Goal: Communication & Community: Ask a question

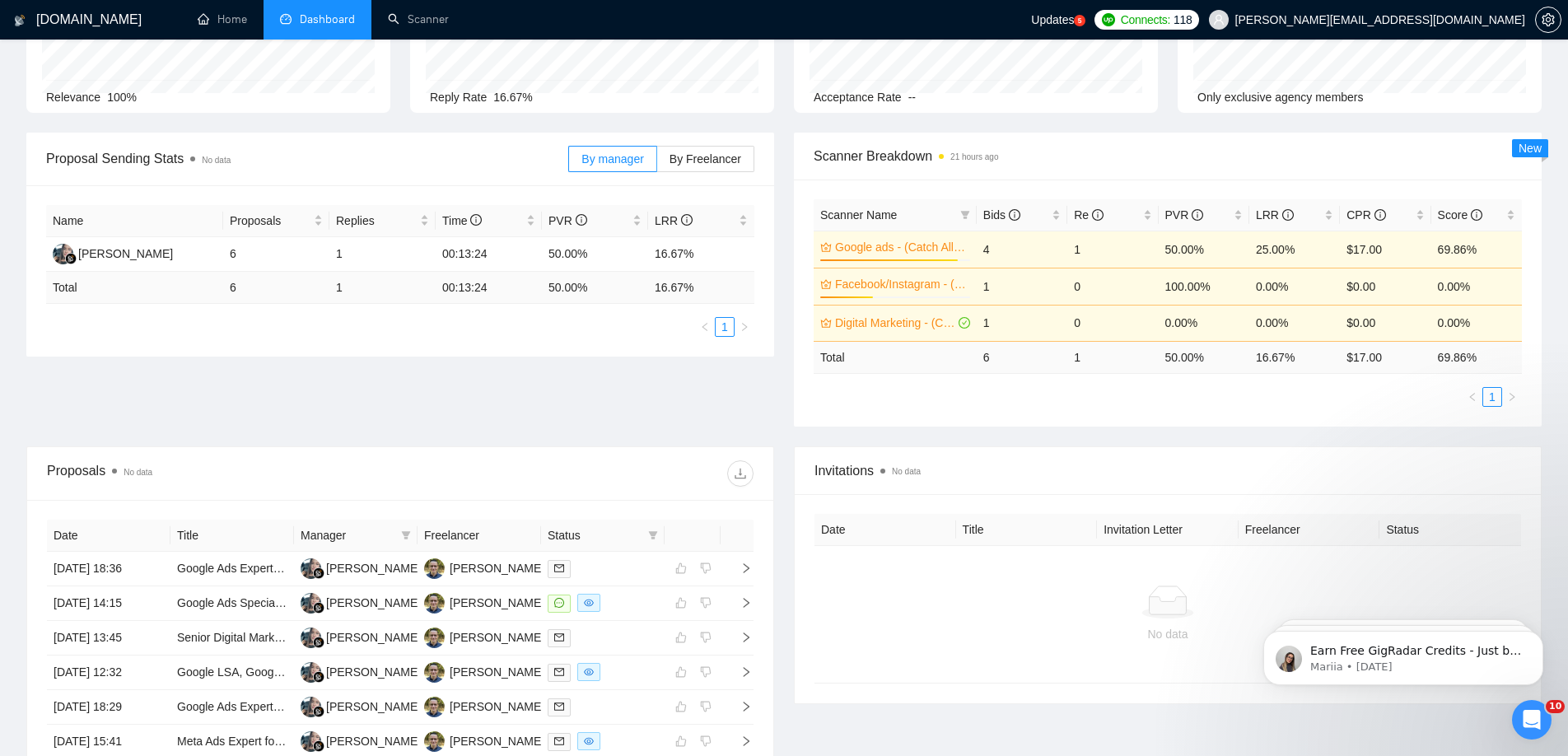
click at [1538, 726] on icon "Open Intercom Messenger" at bounding box center [1532, 720] width 27 height 27
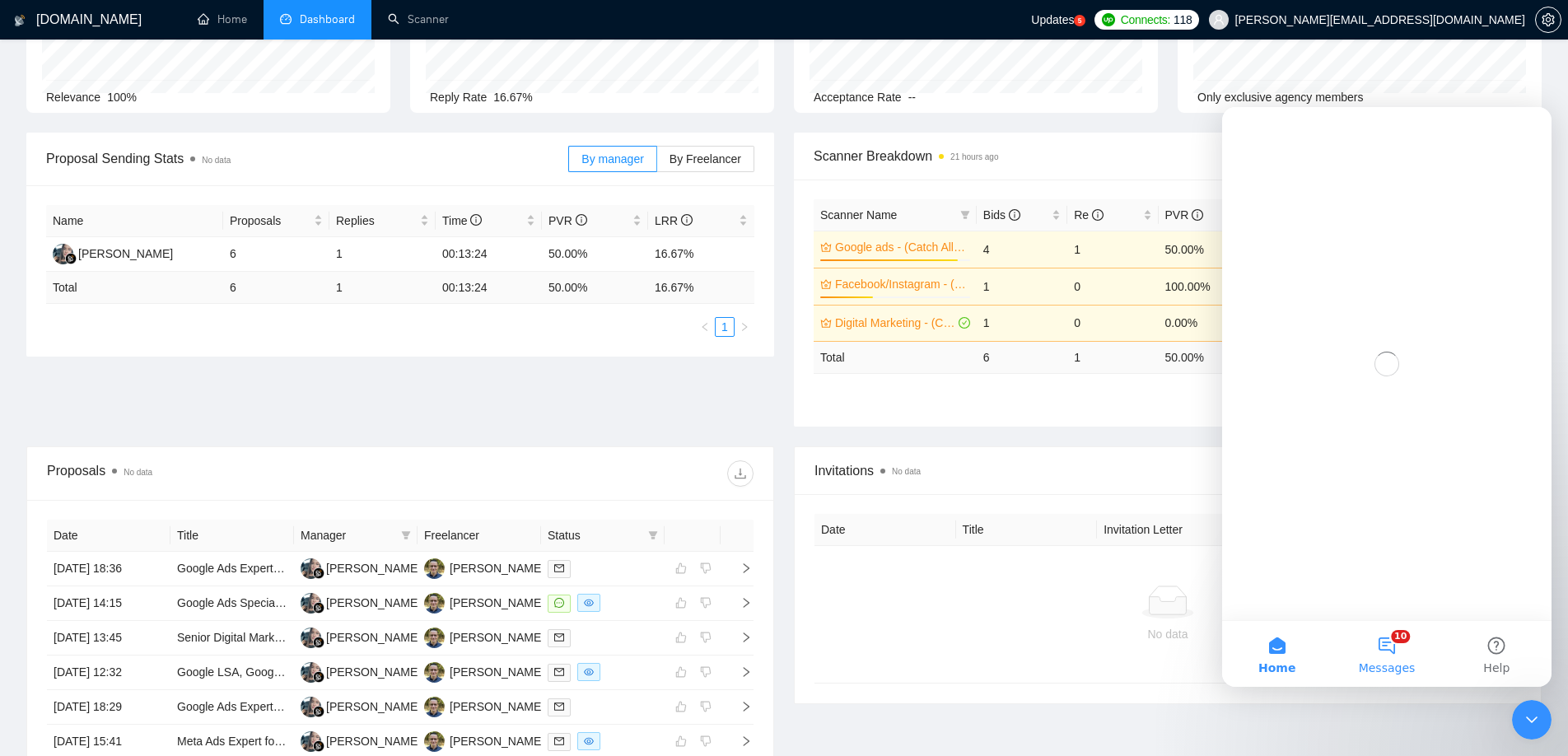
click at [1393, 646] on button "10 Messages" at bounding box center [1386, 654] width 110 height 66
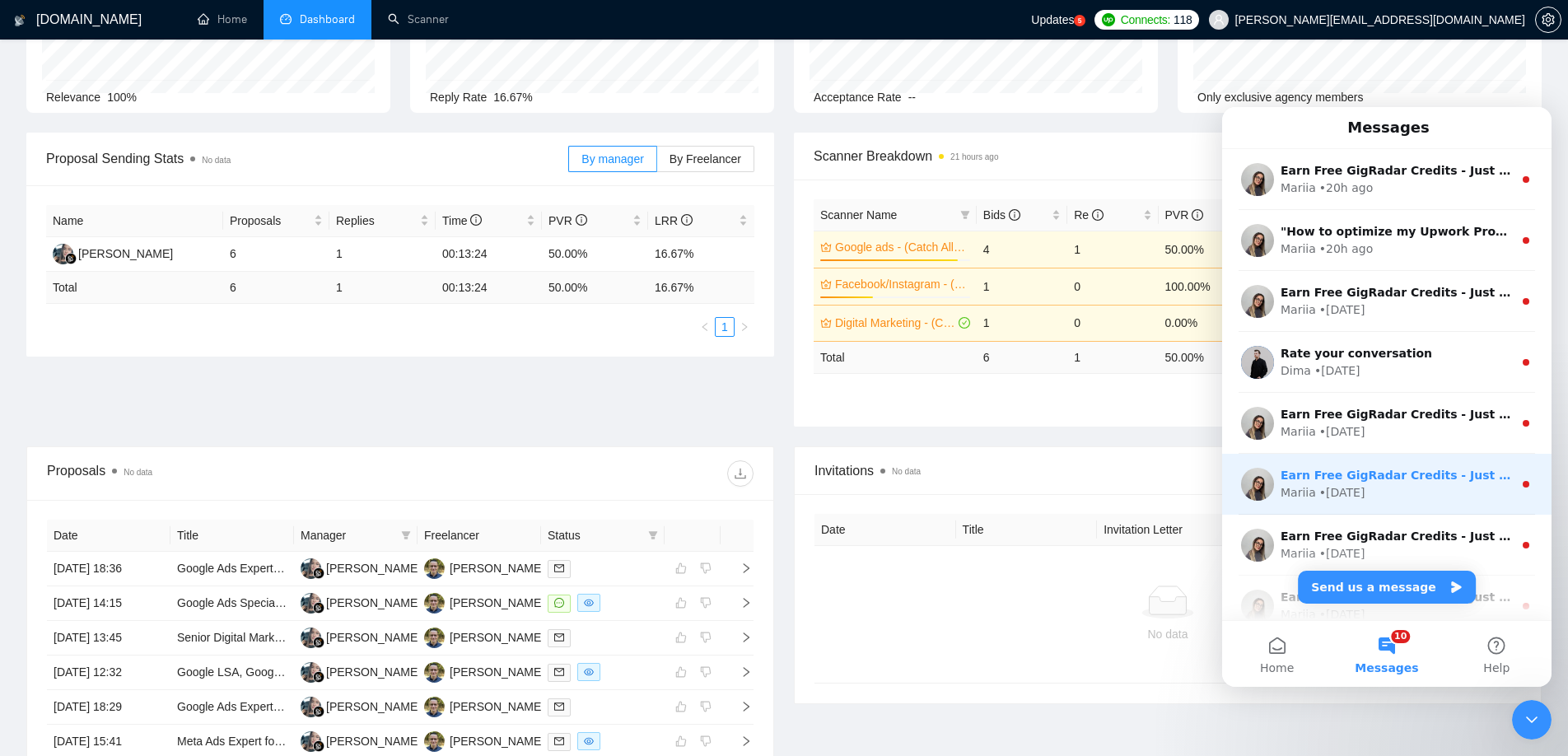
scroll to position [204, 0]
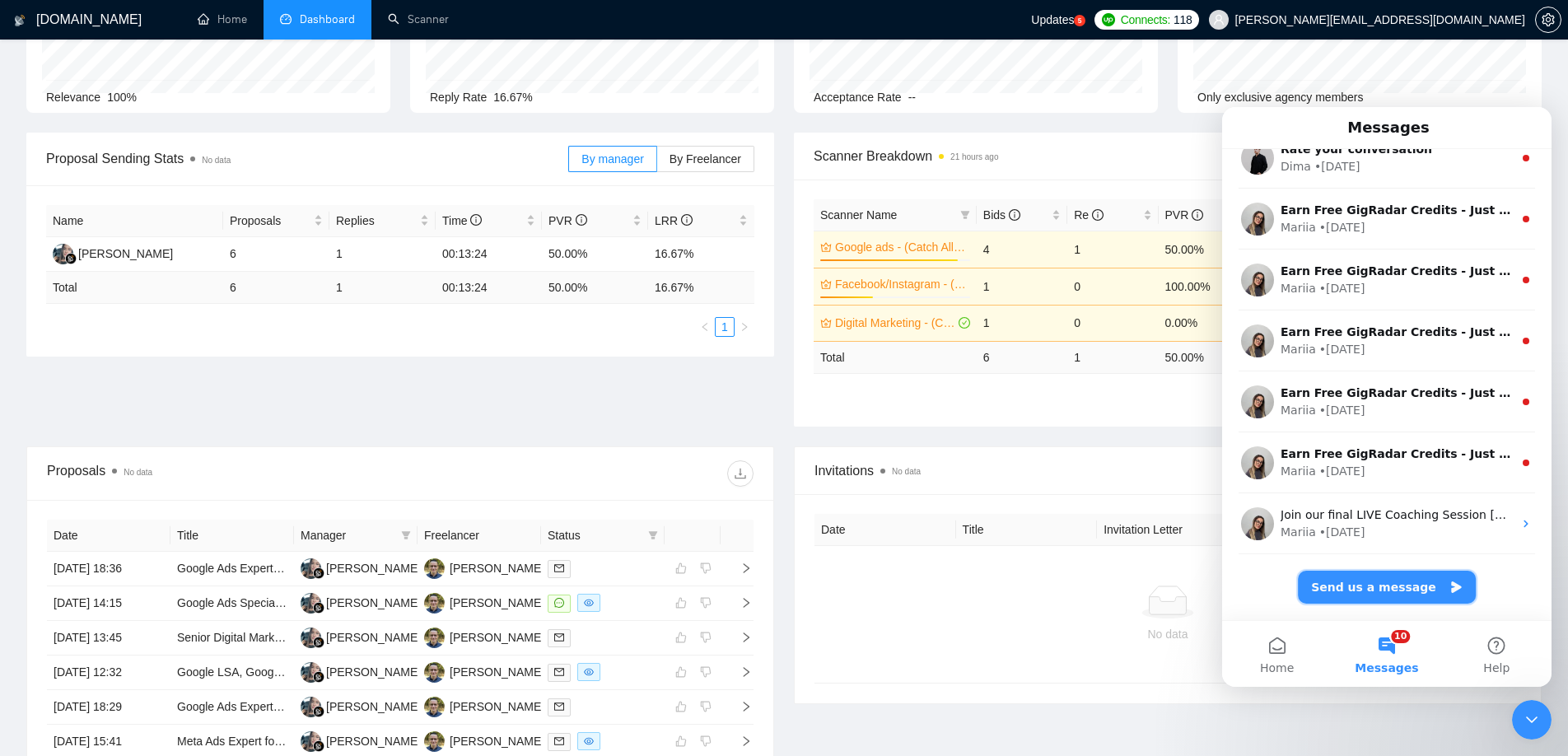
click at [1390, 591] on button "Send us a message" at bounding box center [1387, 587] width 178 height 33
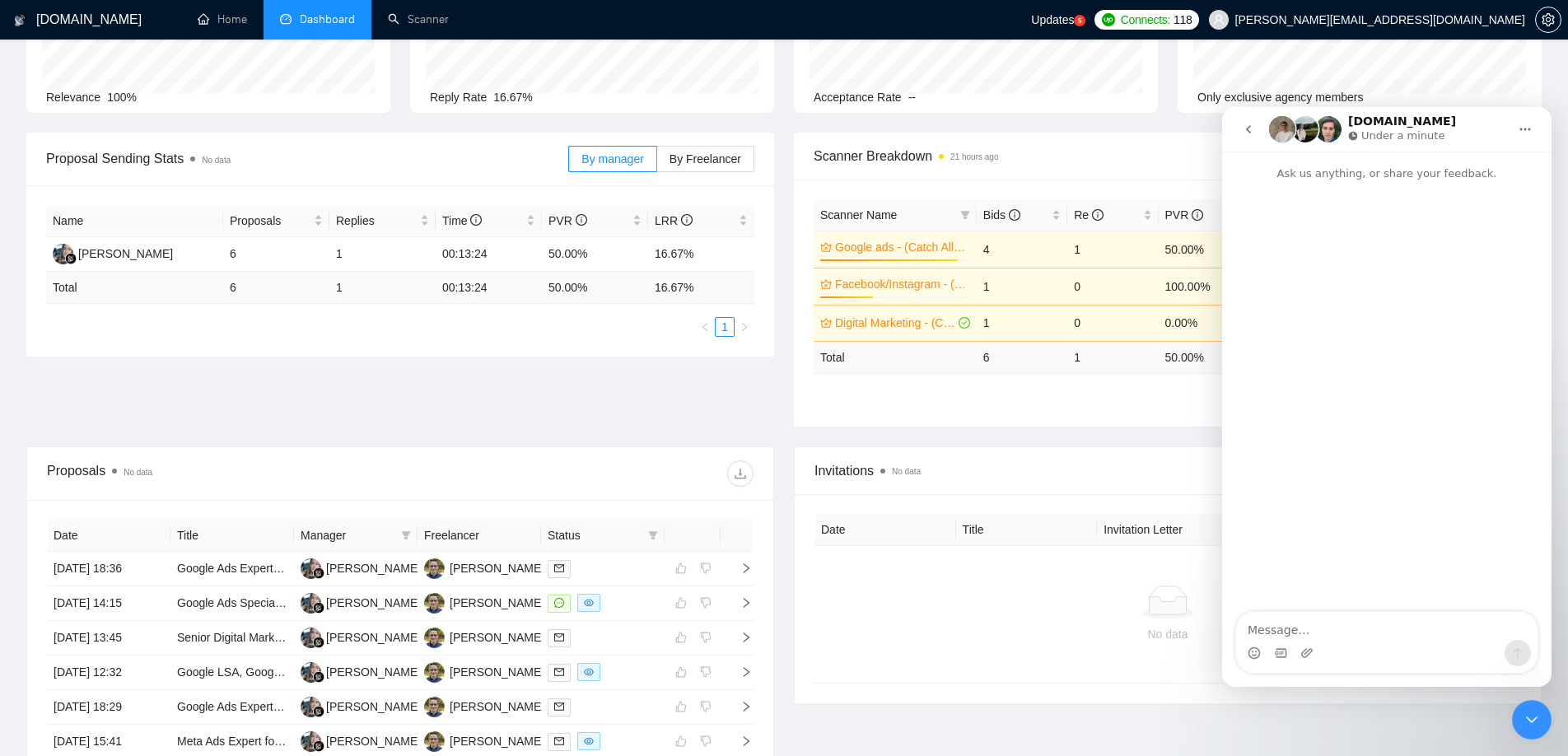
scroll to position [138, 0]
click at [1325, 623] on textarea "Message…" at bounding box center [1387, 626] width 301 height 28
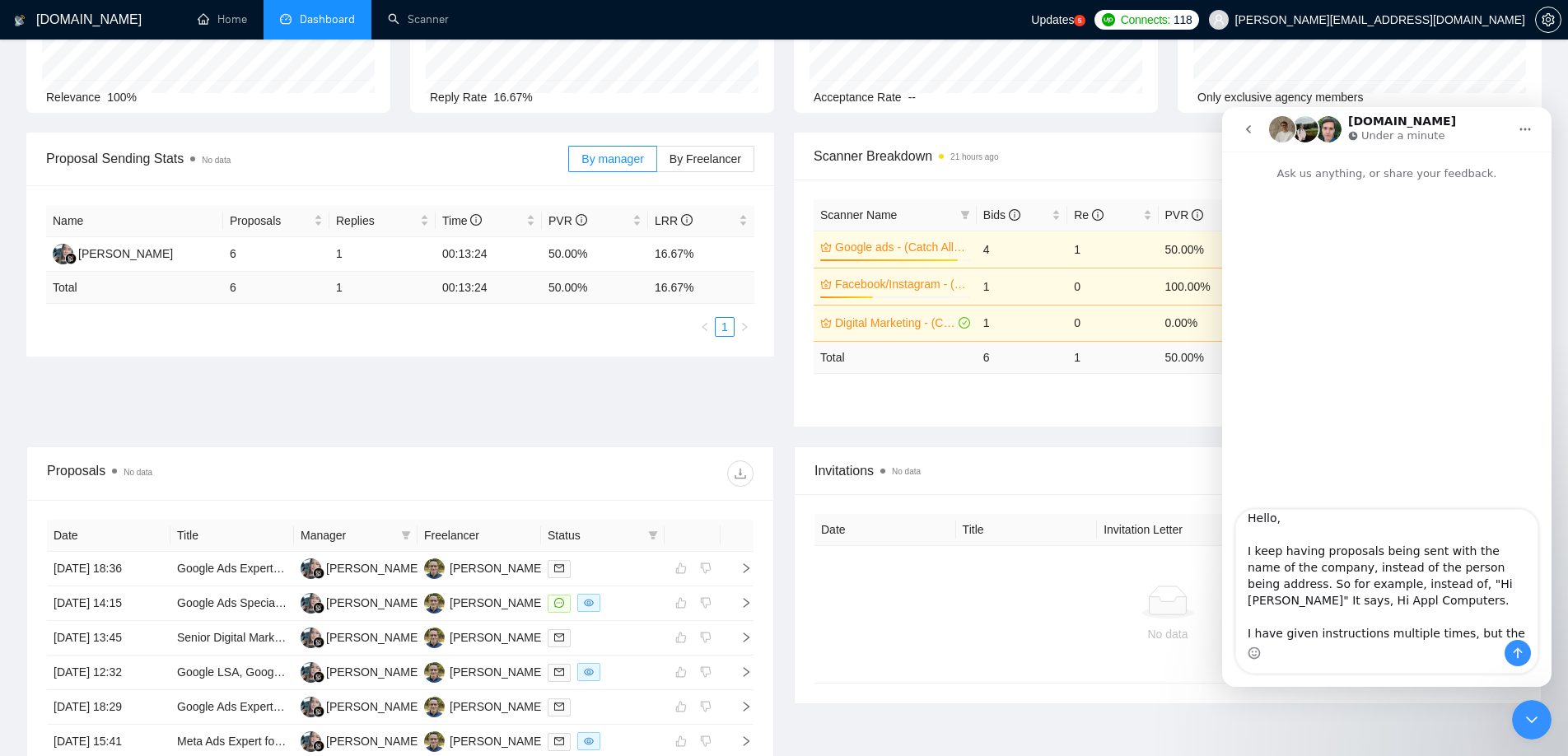
scroll to position [26, 0]
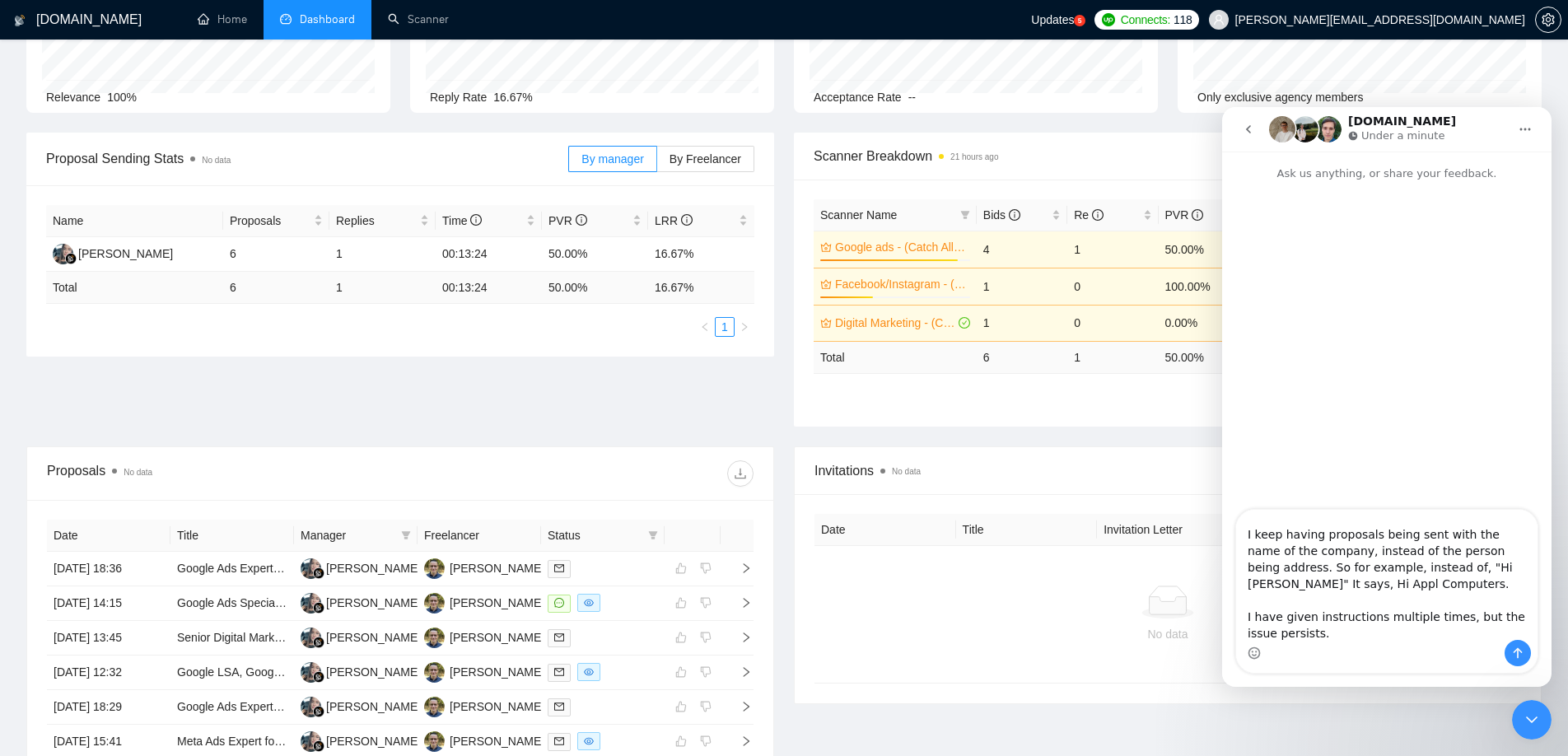
type textarea "Hello, I keep having proposals being sent with the name of the company, instead…"
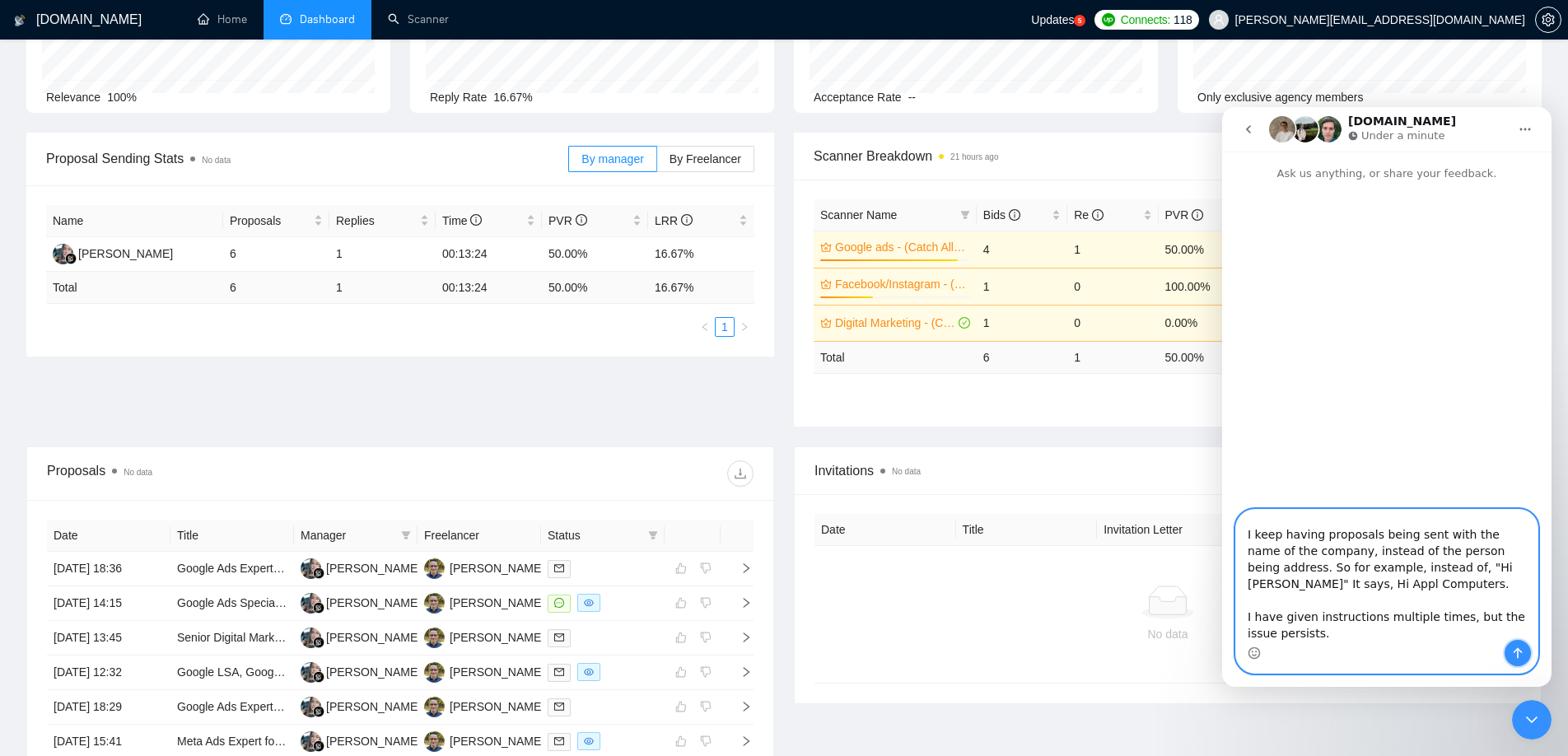
click at [1517, 653] on icon "Send a message…" at bounding box center [1518, 653] width 9 height 11
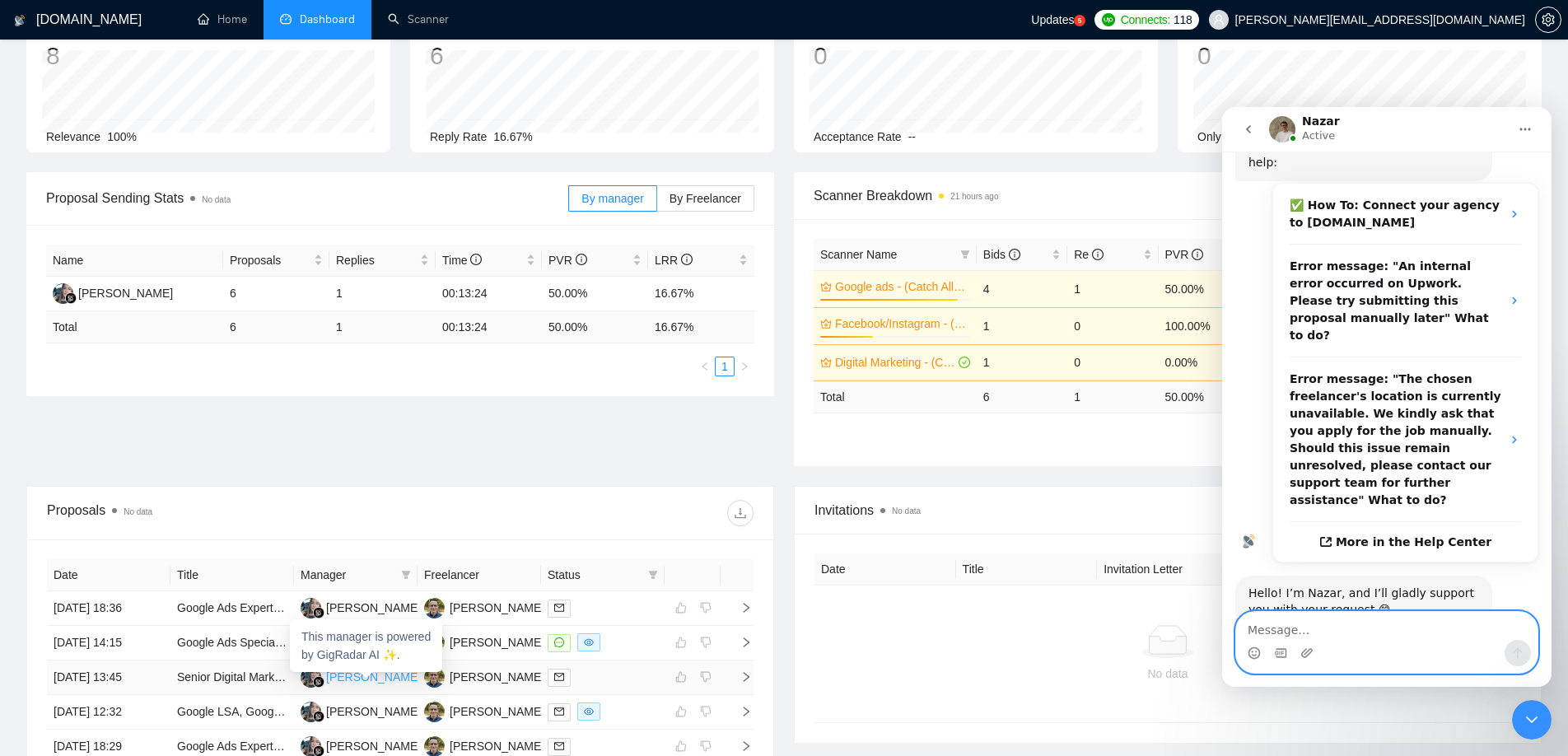
scroll to position [0, 0]
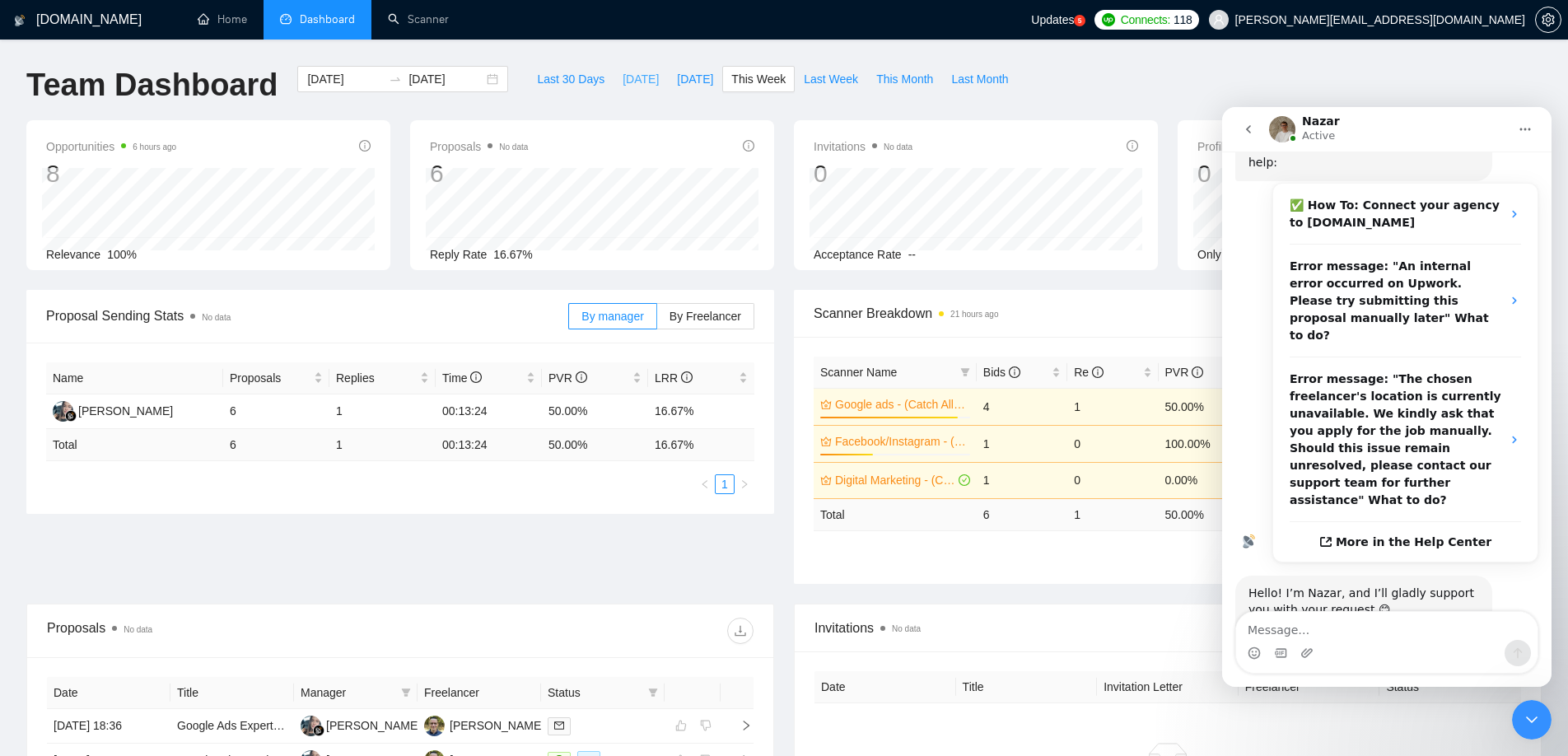
click at [628, 82] on span "Today" at bounding box center [641, 79] width 36 height 18
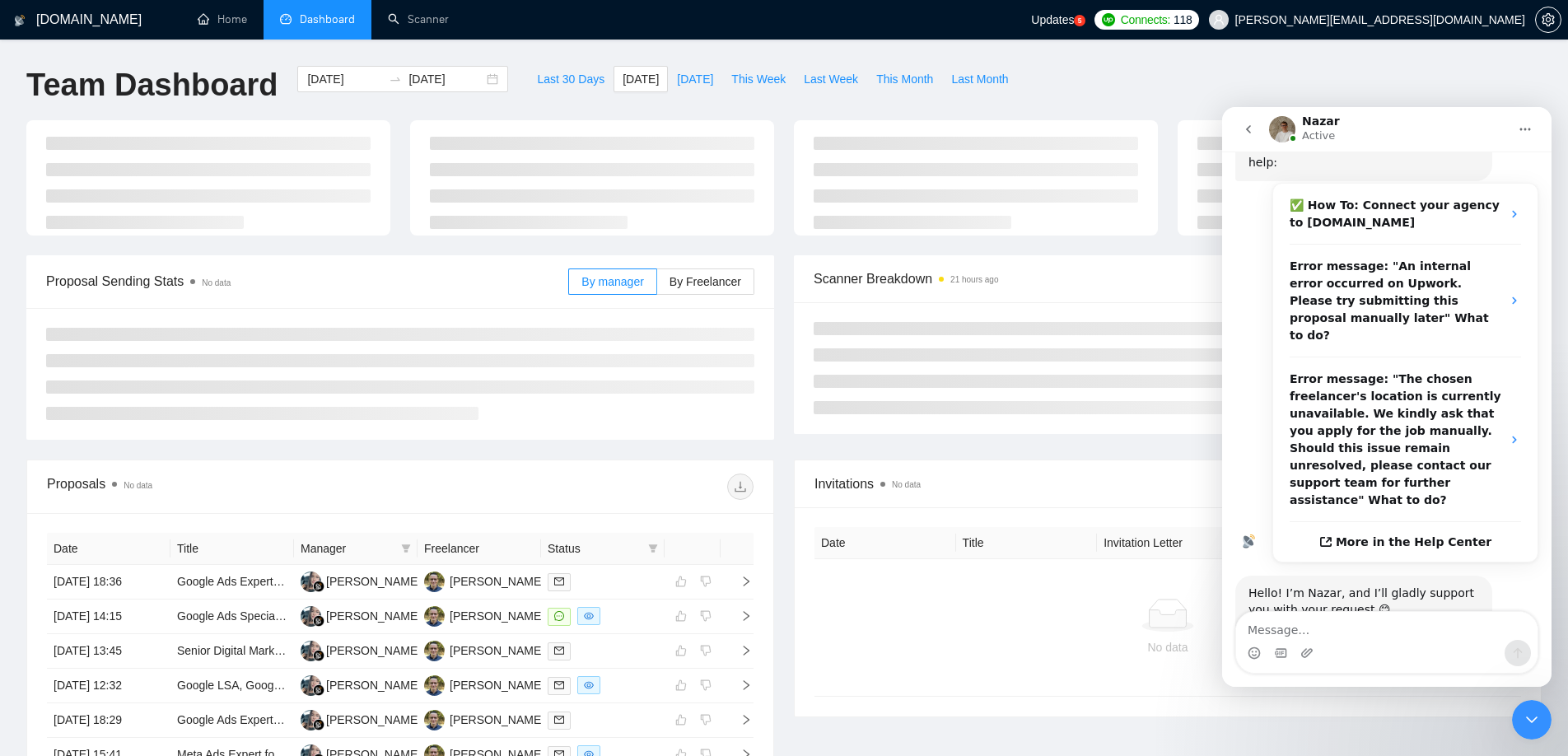
type input "2025-08-13"
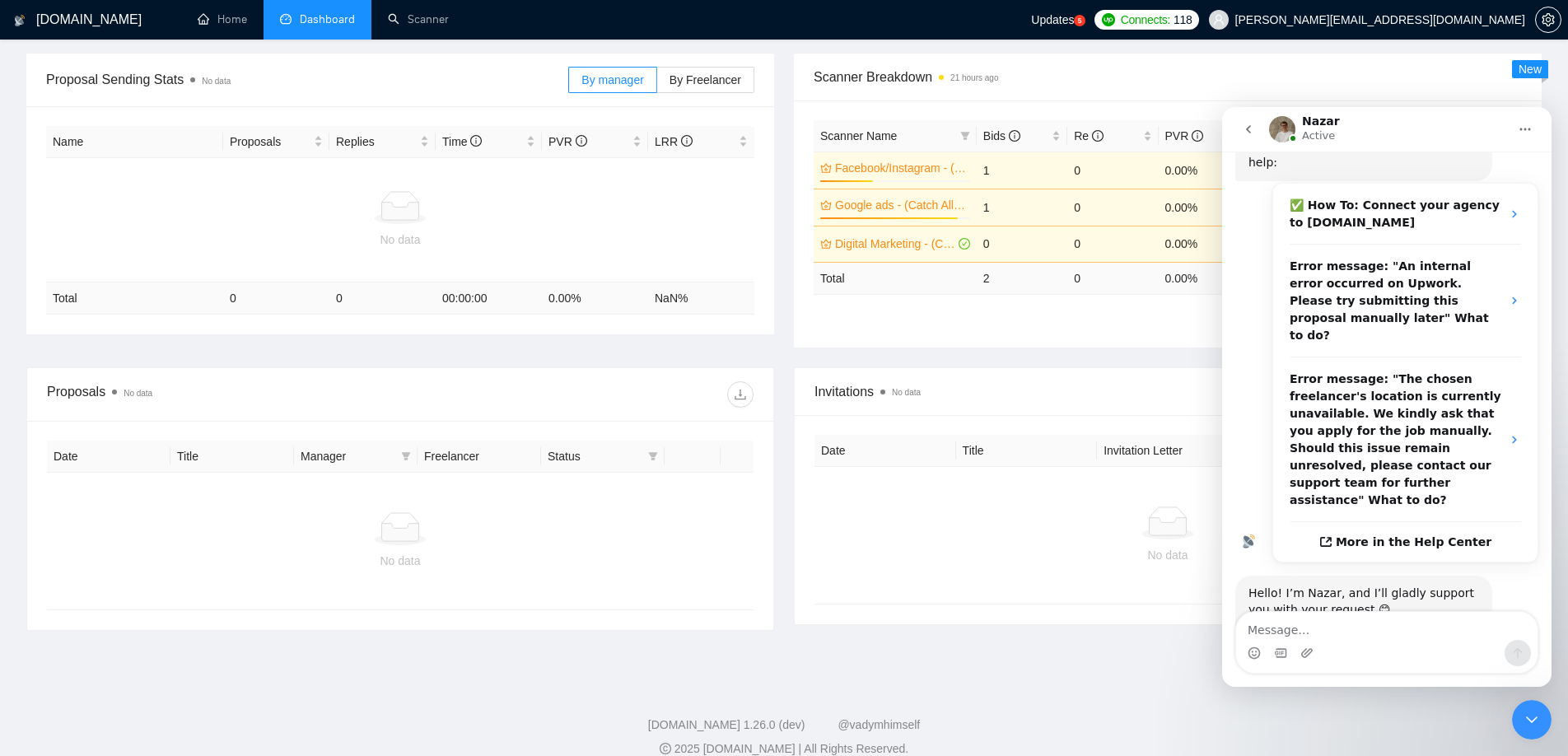
scroll to position [258, 0]
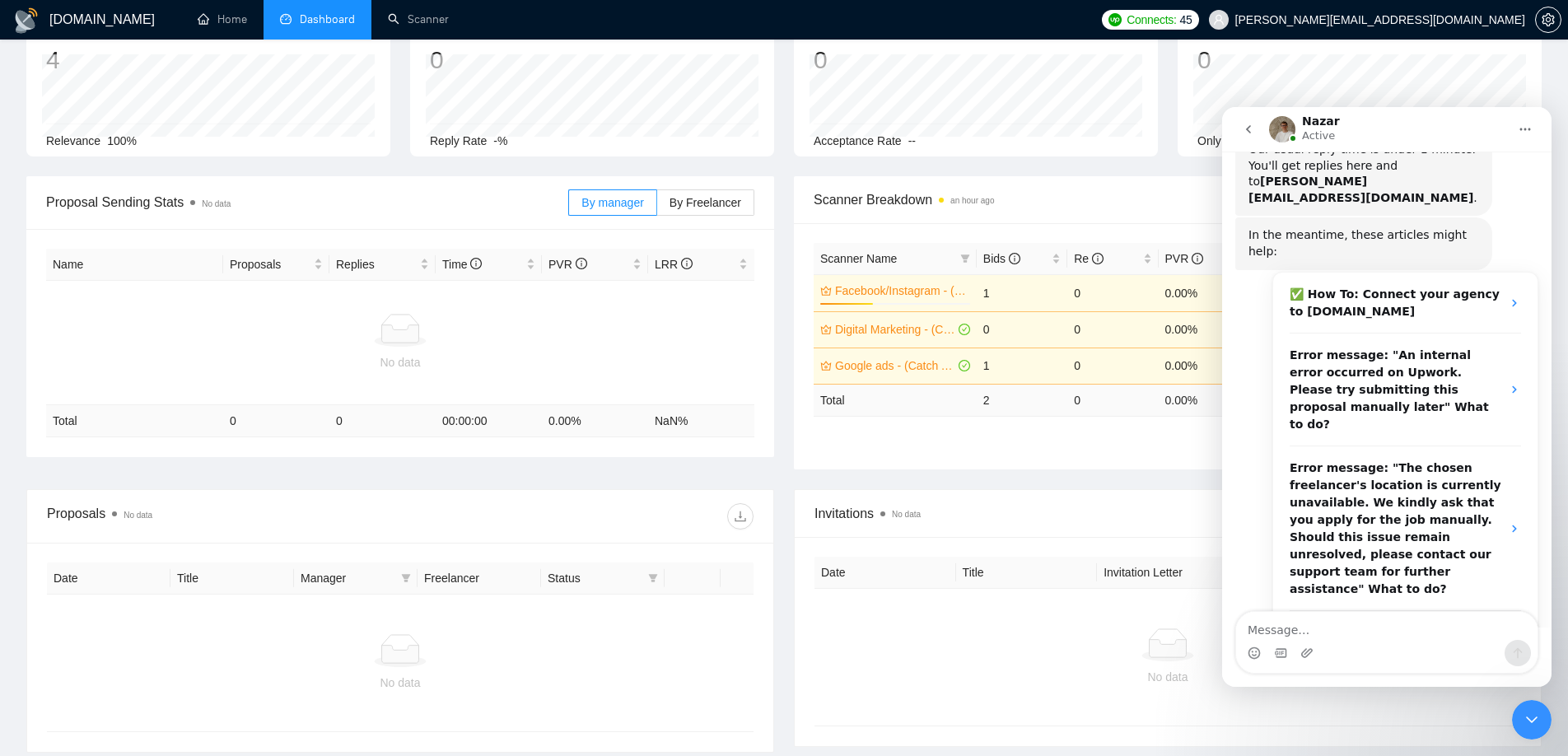
scroll to position [370, 0]
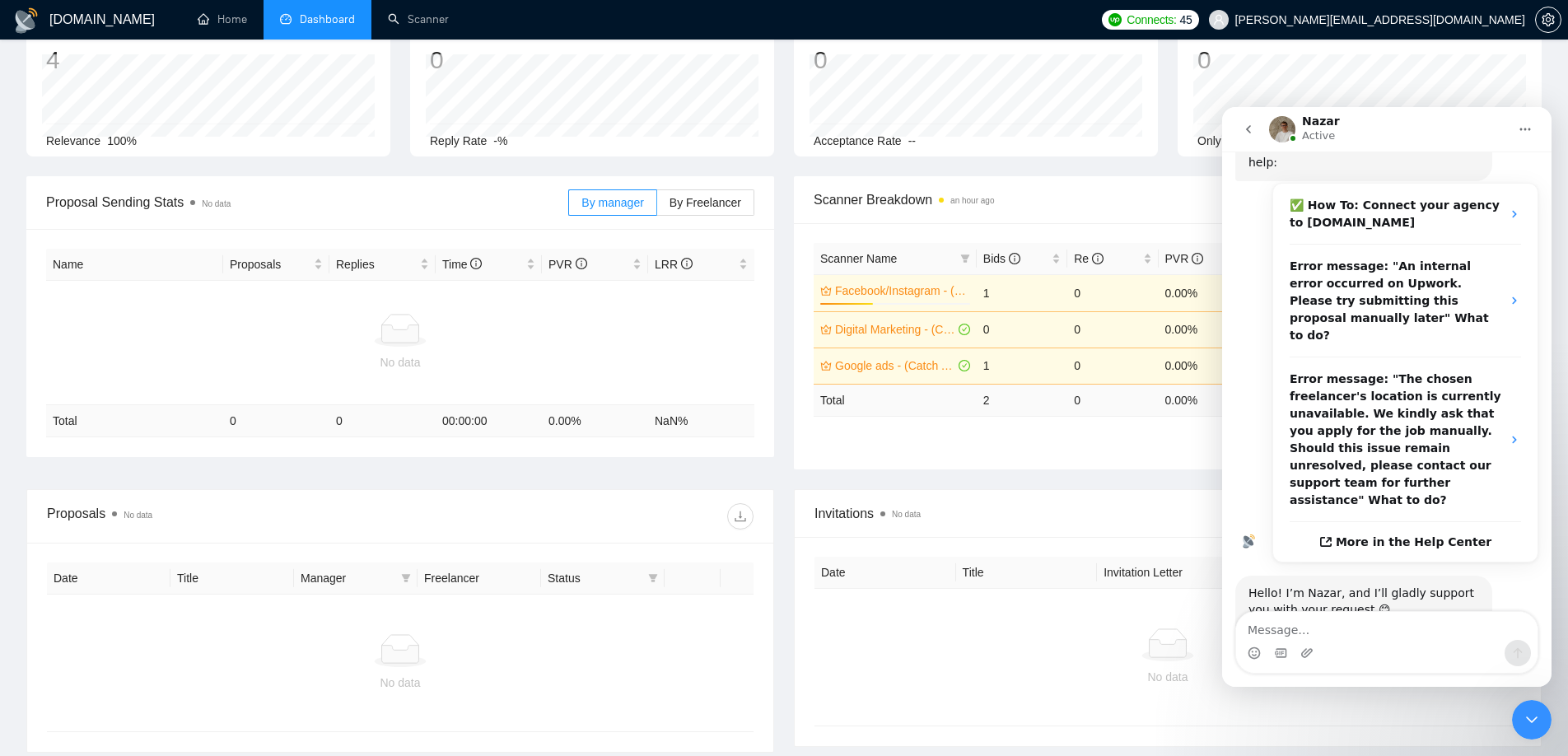
click at [1281, 636] on textarea "Message…" at bounding box center [1387, 626] width 301 height 28
type textarea "Ok, thanks."
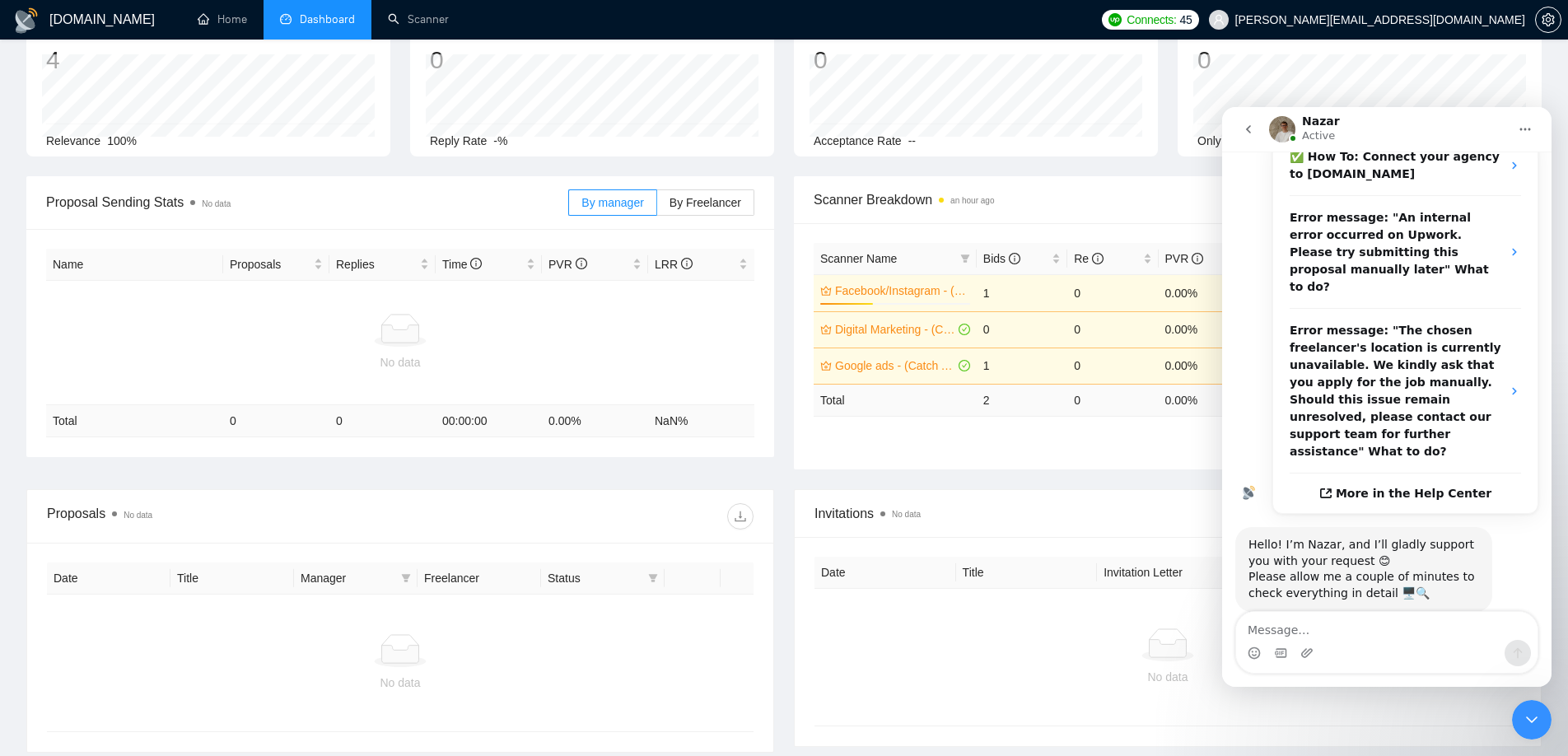
scroll to position [0, 0]
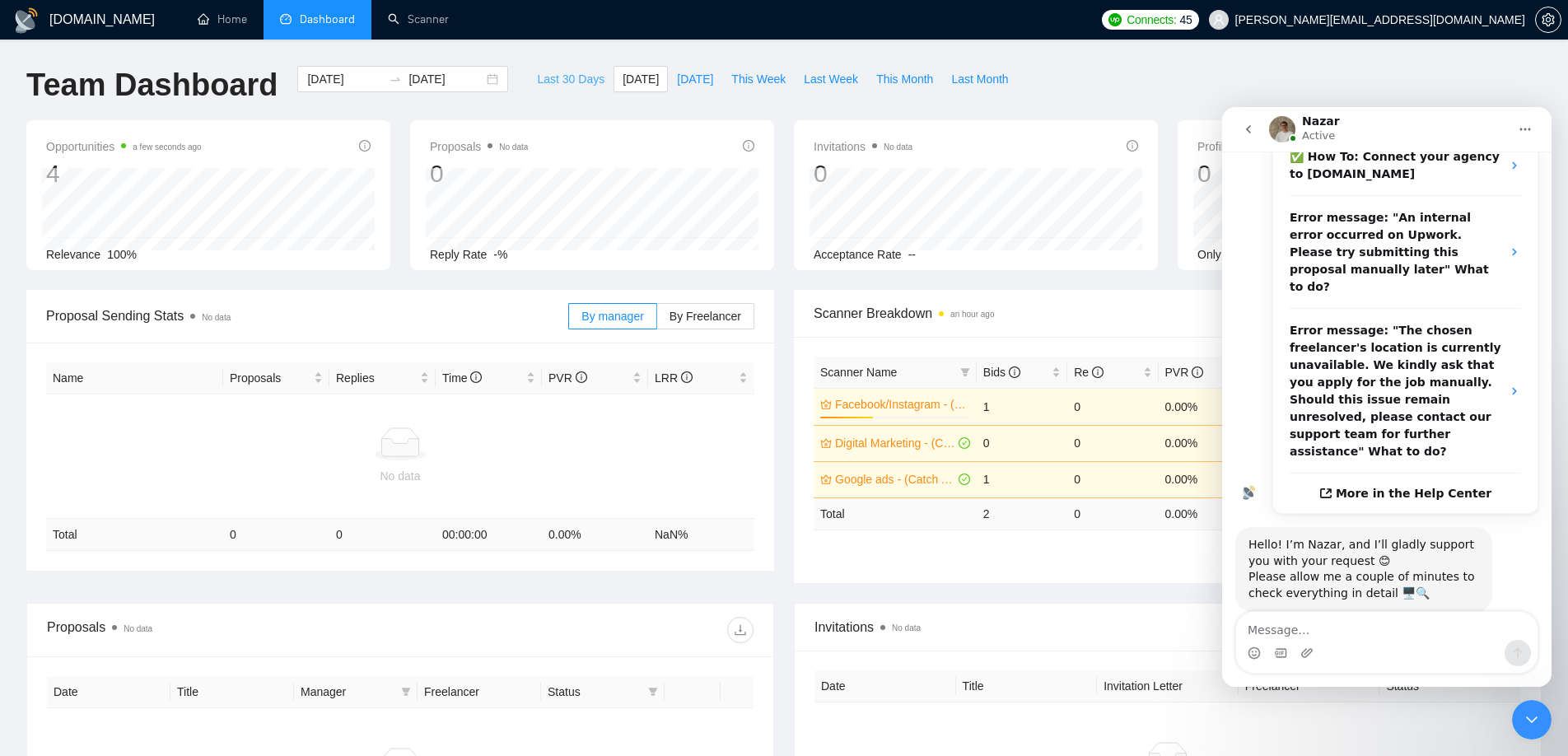
click at [555, 77] on span "Last 30 Days" at bounding box center [571, 79] width 68 height 18
type input "2025-07-14"
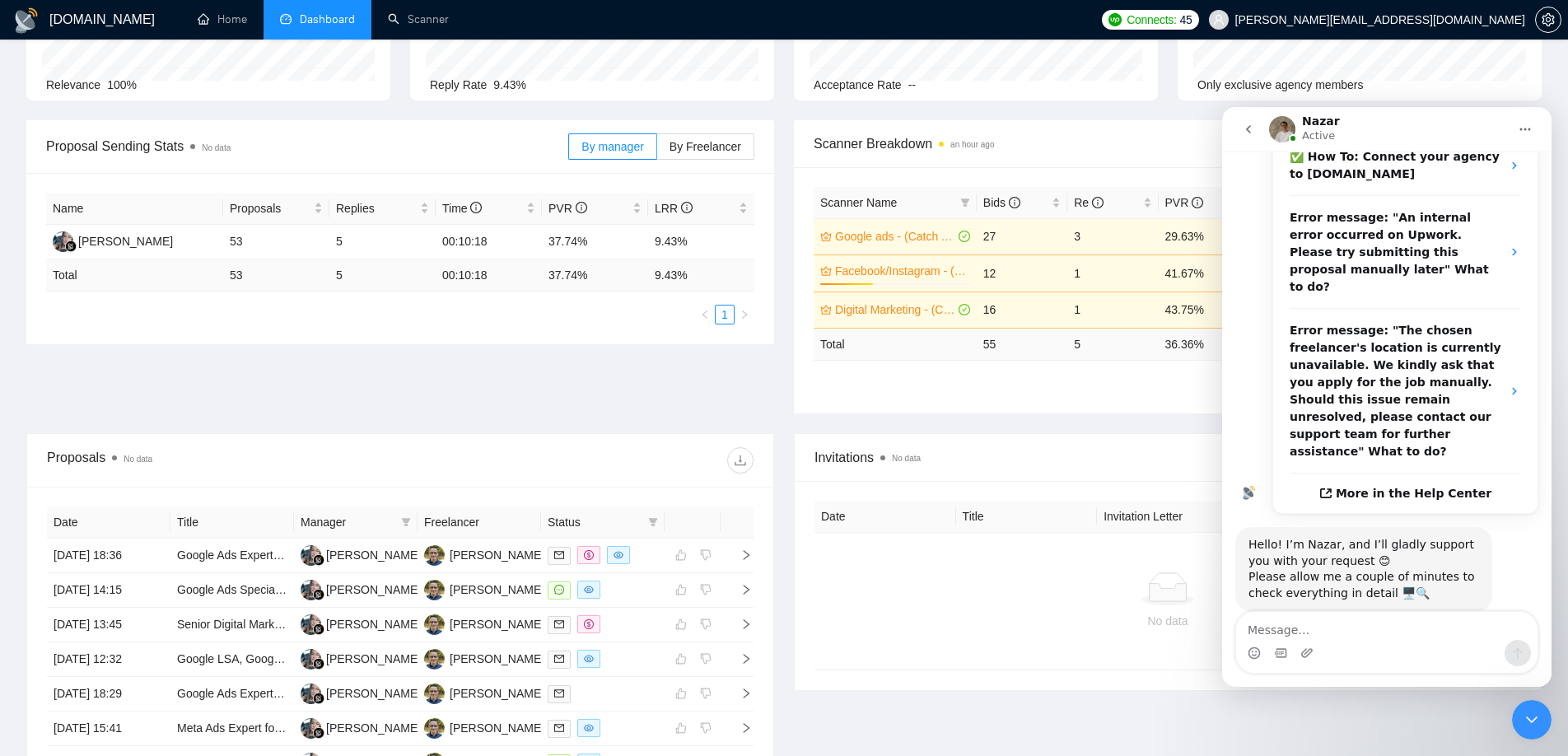
scroll to position [176, 0]
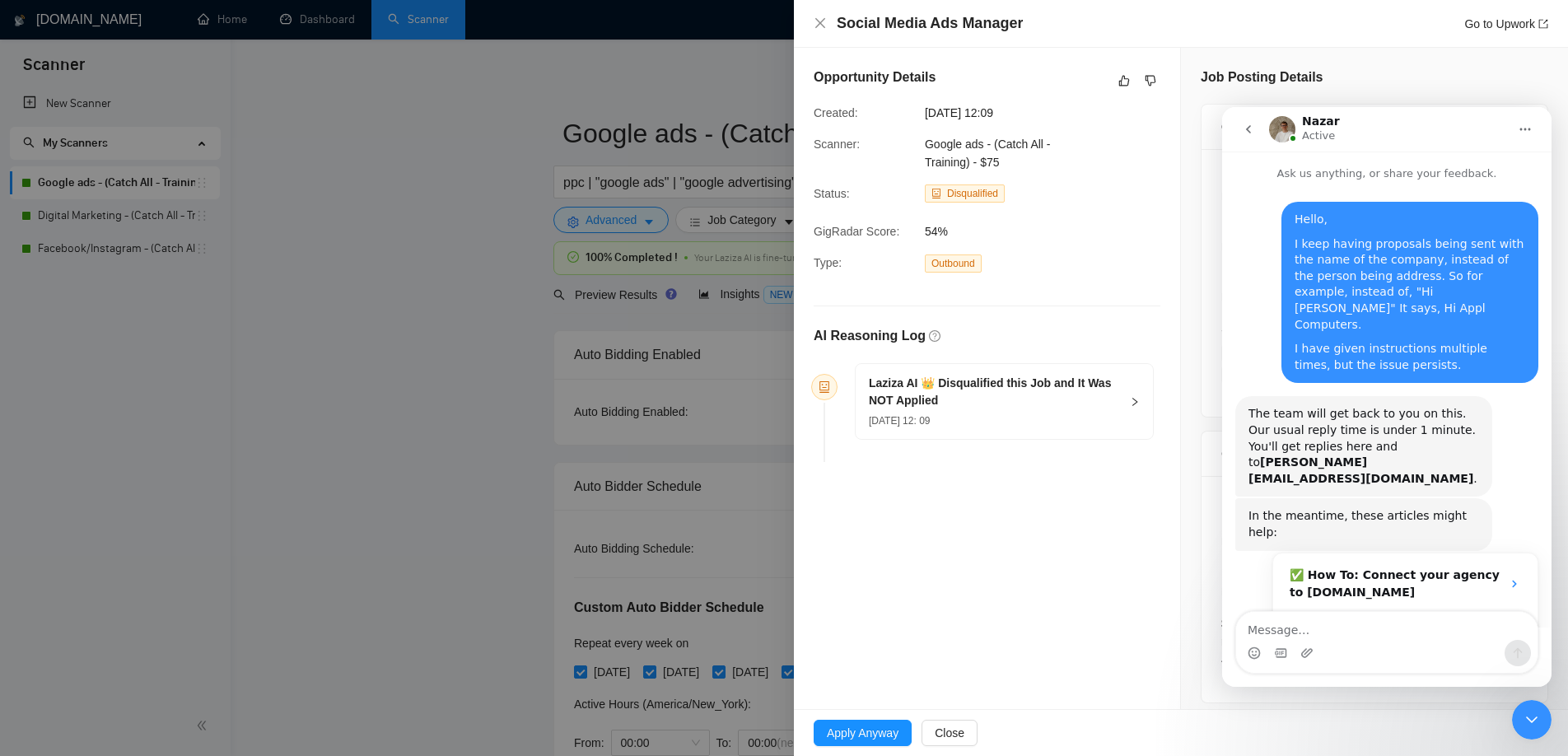
scroll to position [418, 0]
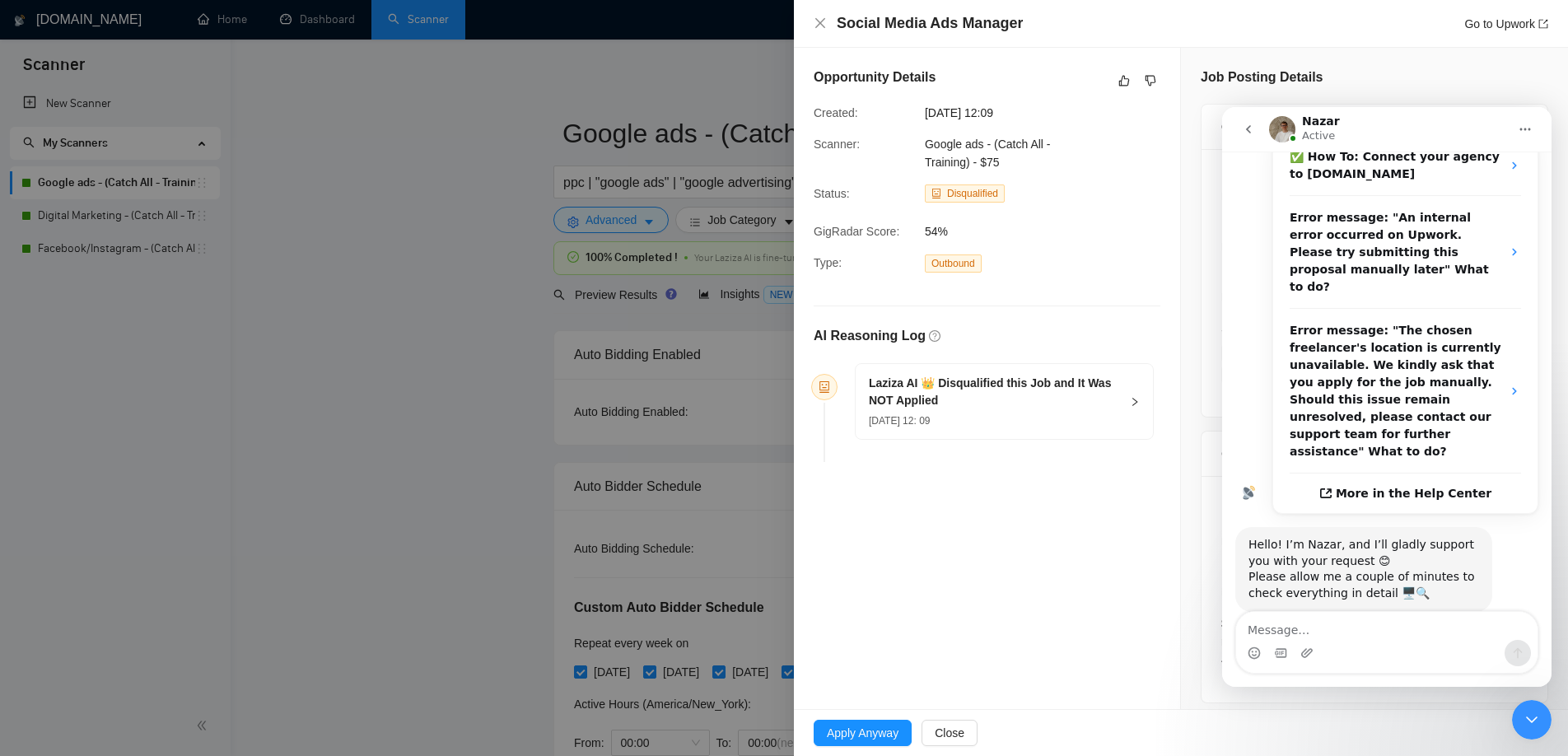
click at [1533, 718] on icon "Close Intercom Messenger" at bounding box center [1532, 720] width 20 height 20
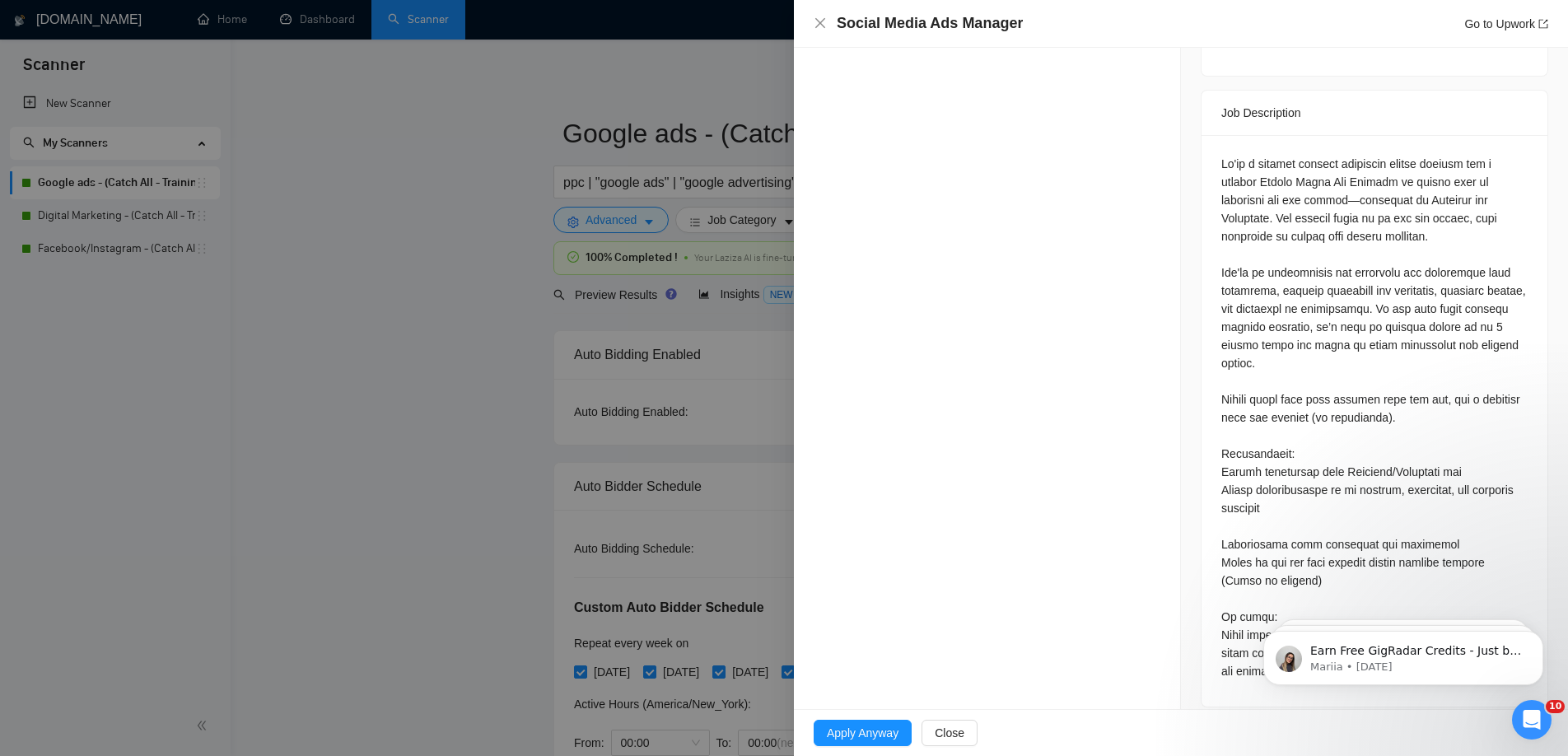
scroll to position [0, 0]
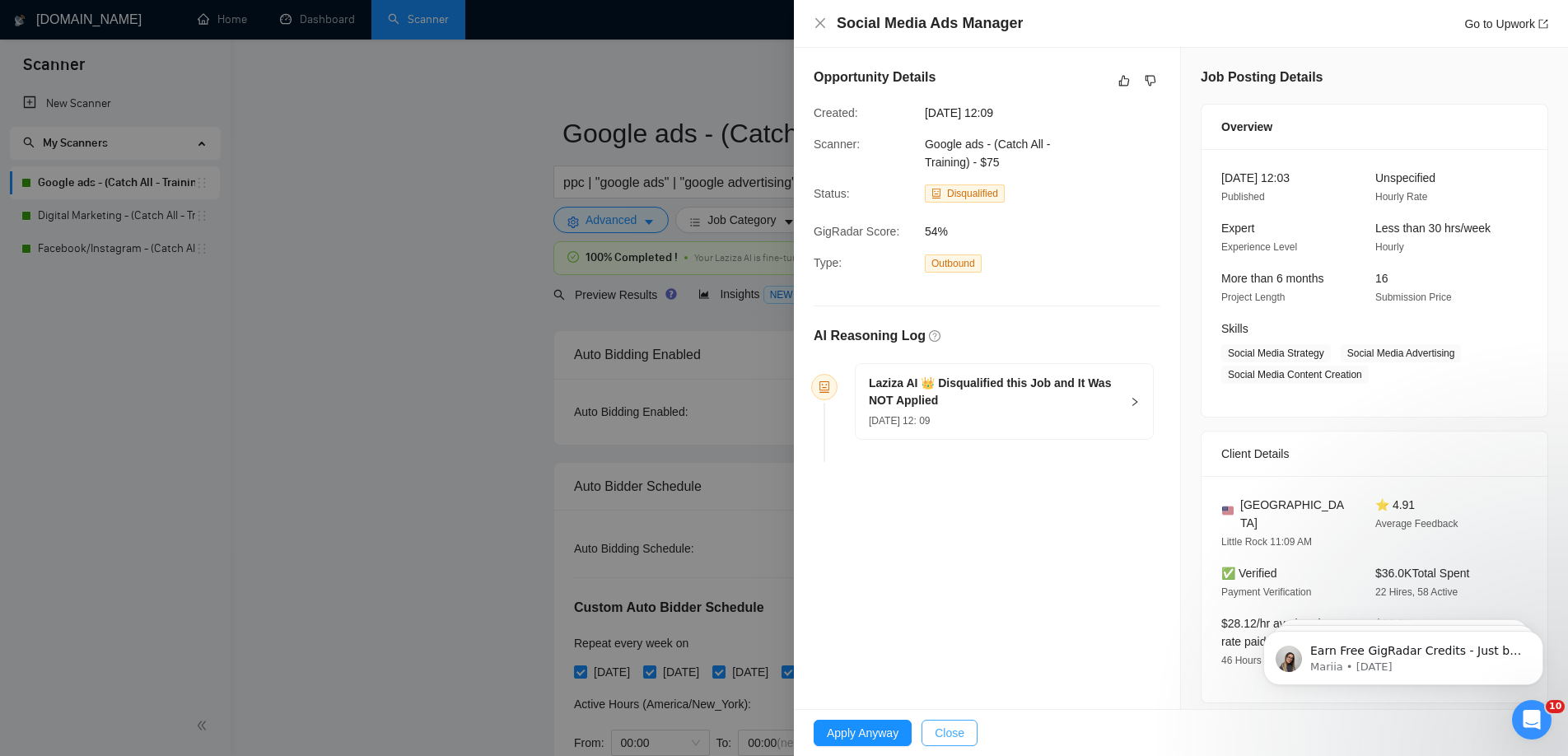
click at [970, 740] on button "Close" at bounding box center [950, 733] width 56 height 26
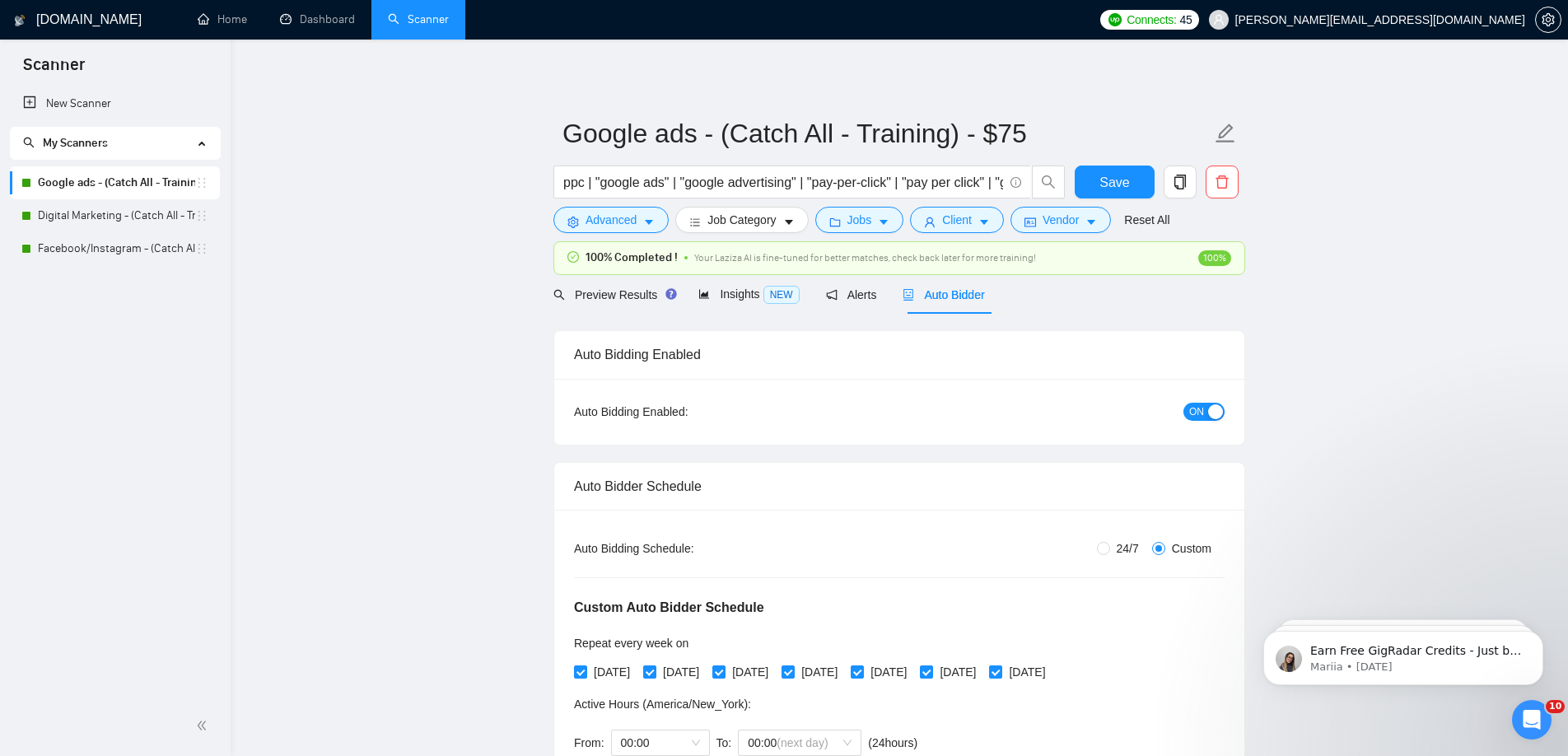
click at [1538, 726] on icon "Open Intercom Messenger" at bounding box center [1532, 720] width 27 height 27
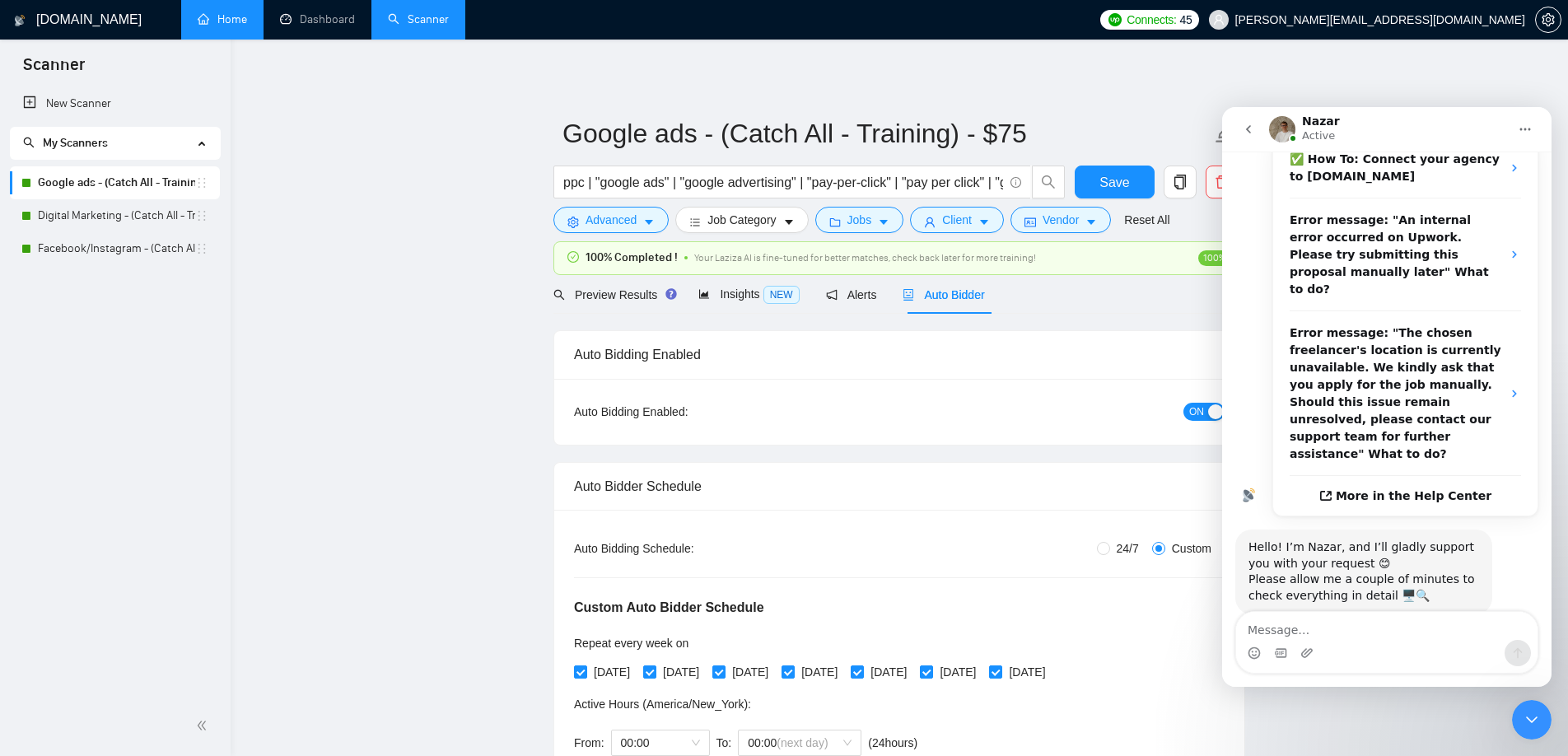
scroll to position [418, 0]
